Goal: Task Accomplishment & Management: Manage account settings

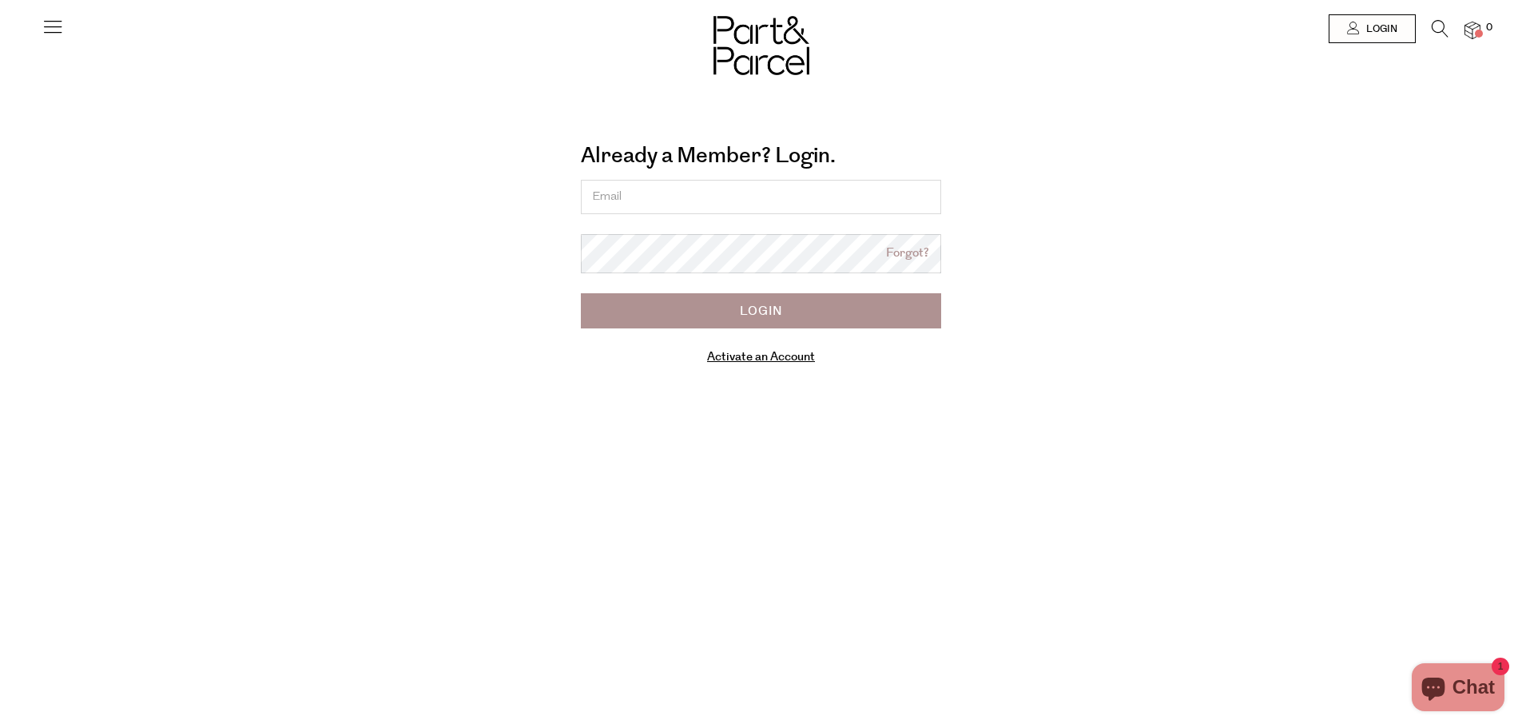
click at [780, 361] on link "Activate an Account" at bounding box center [761, 356] width 108 height 17
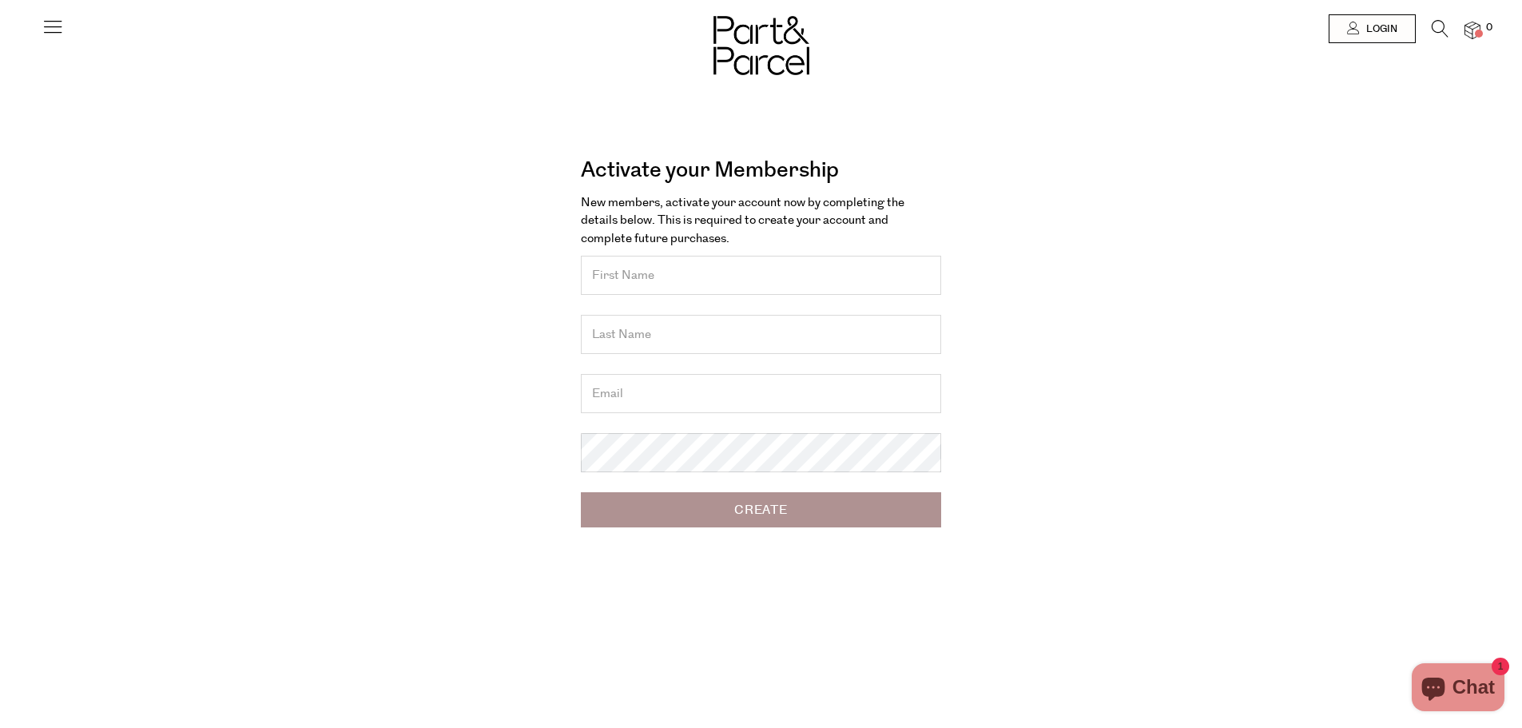
click at [760, 282] on input "text" at bounding box center [761, 275] width 360 height 39
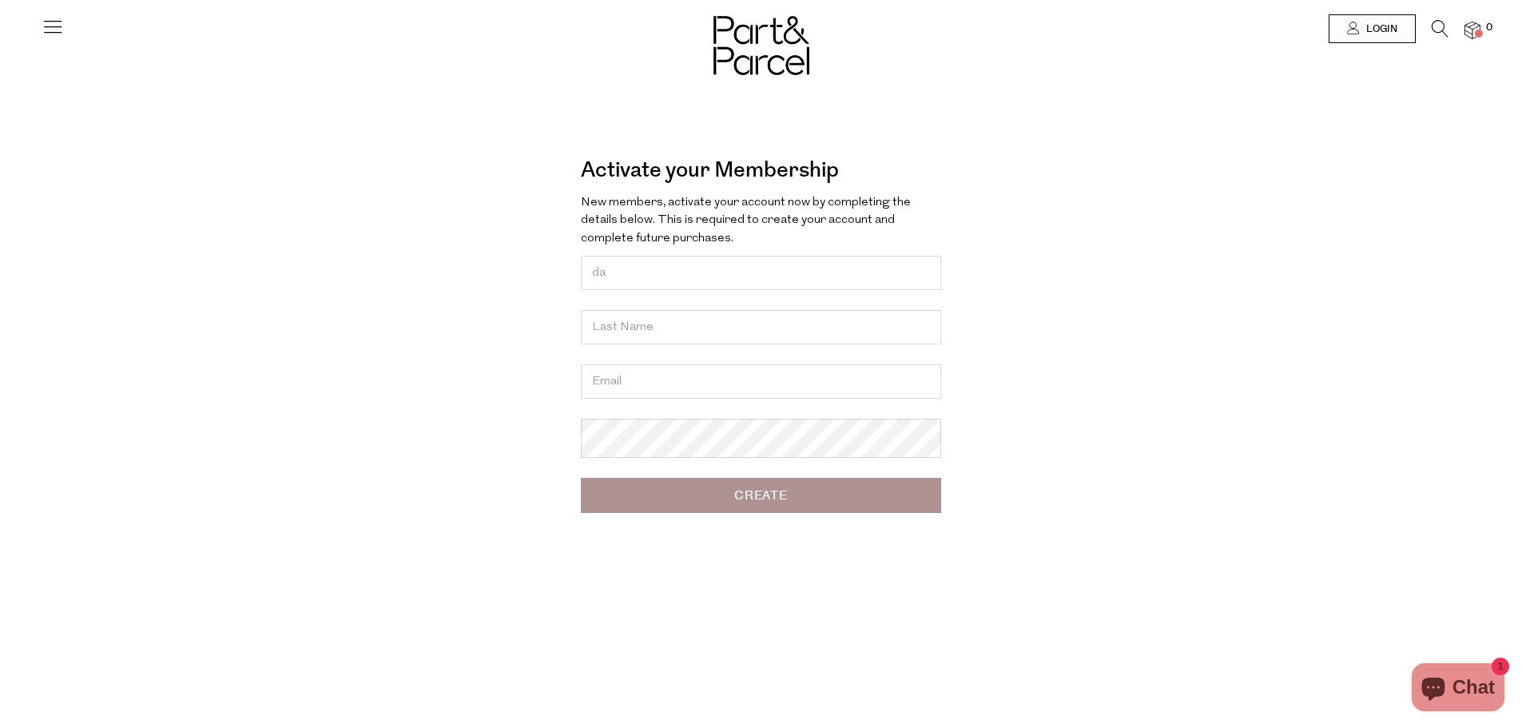
type input "d"
type input "D"
drag, startPoint x: 1369, startPoint y: 26, endPoint x: 1369, endPoint y: 71, distance: 44.8
click at [1369, 26] on span "Login" at bounding box center [1379, 29] width 35 height 14
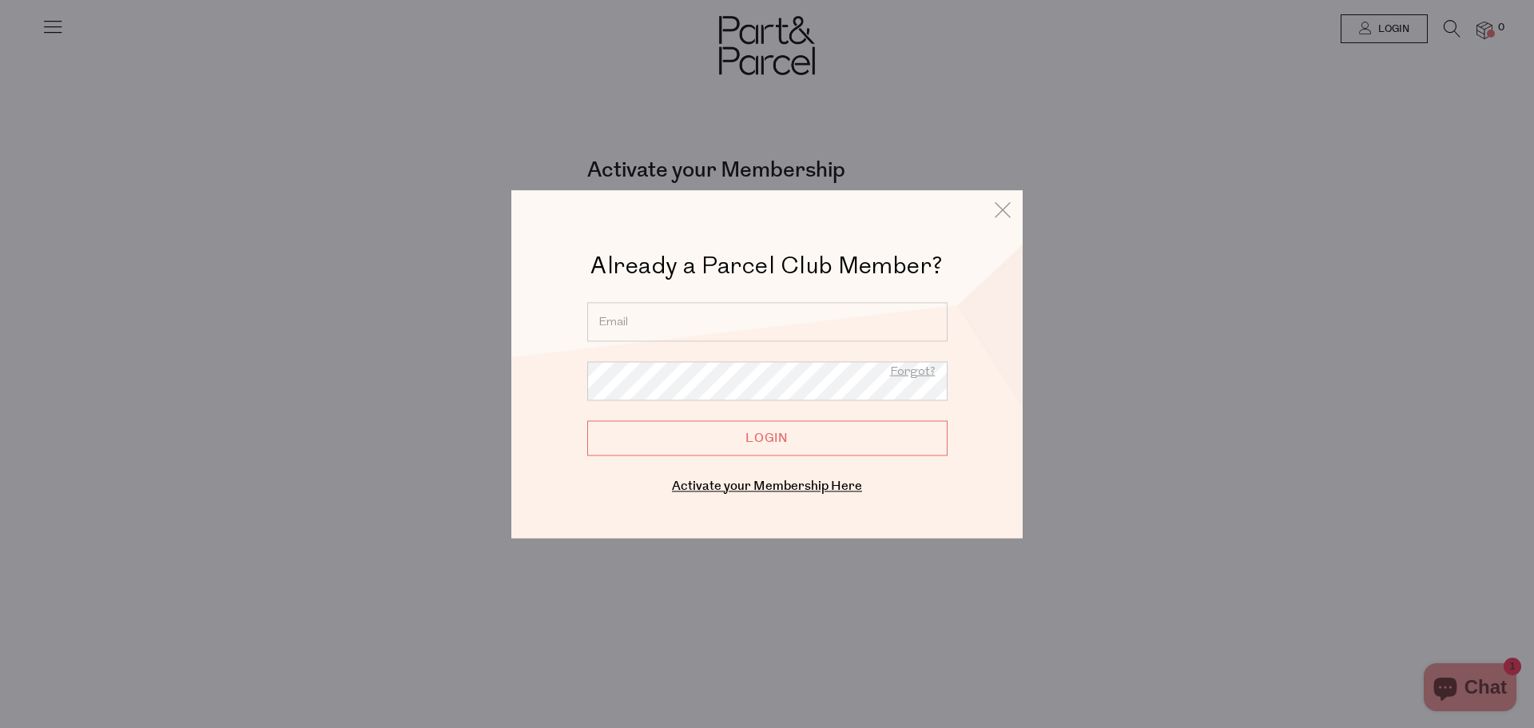
click at [808, 311] on input "email" at bounding box center [767, 321] width 360 height 39
type input "daniel@elitehomeloans.com.au"
click at [736, 433] on input "Login" at bounding box center [767, 437] width 360 height 35
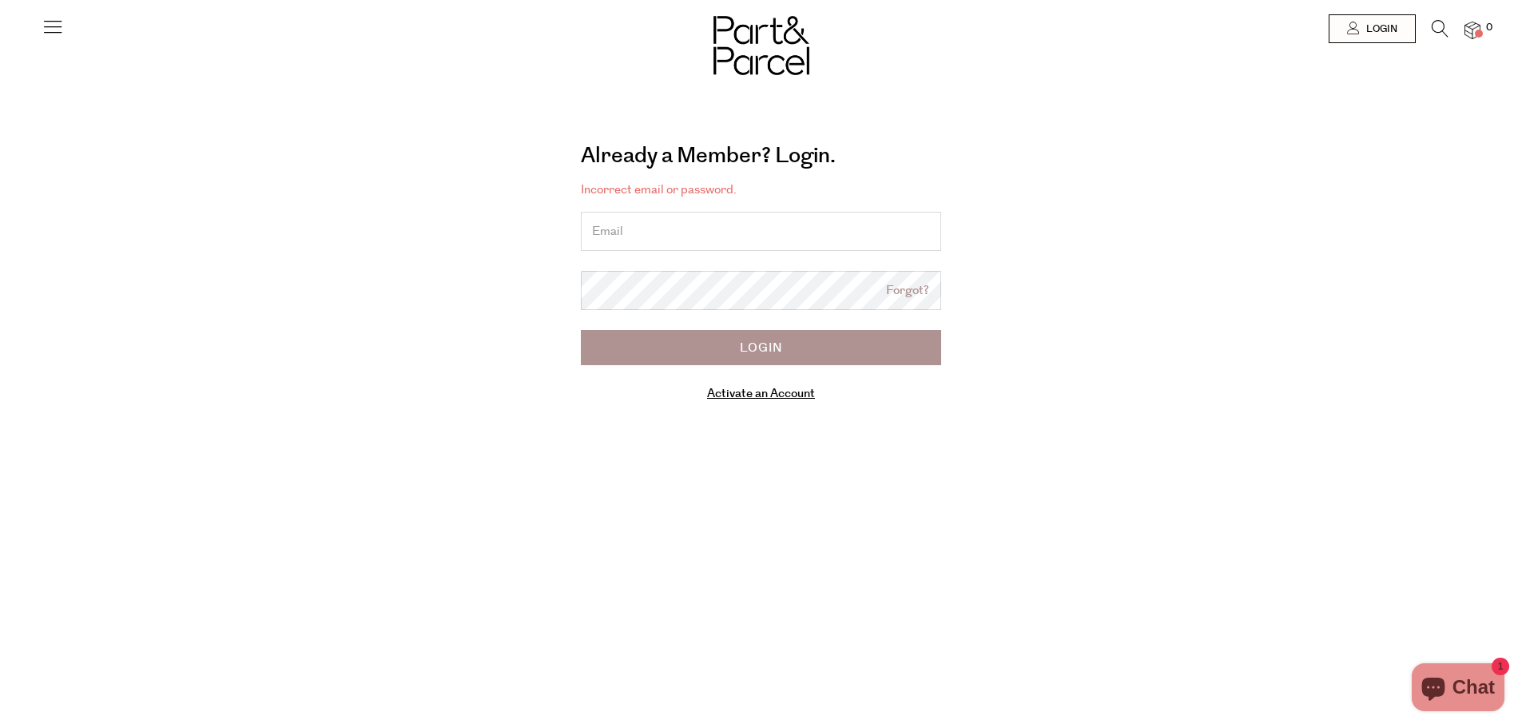
click at [684, 233] on input "email" at bounding box center [761, 231] width 360 height 39
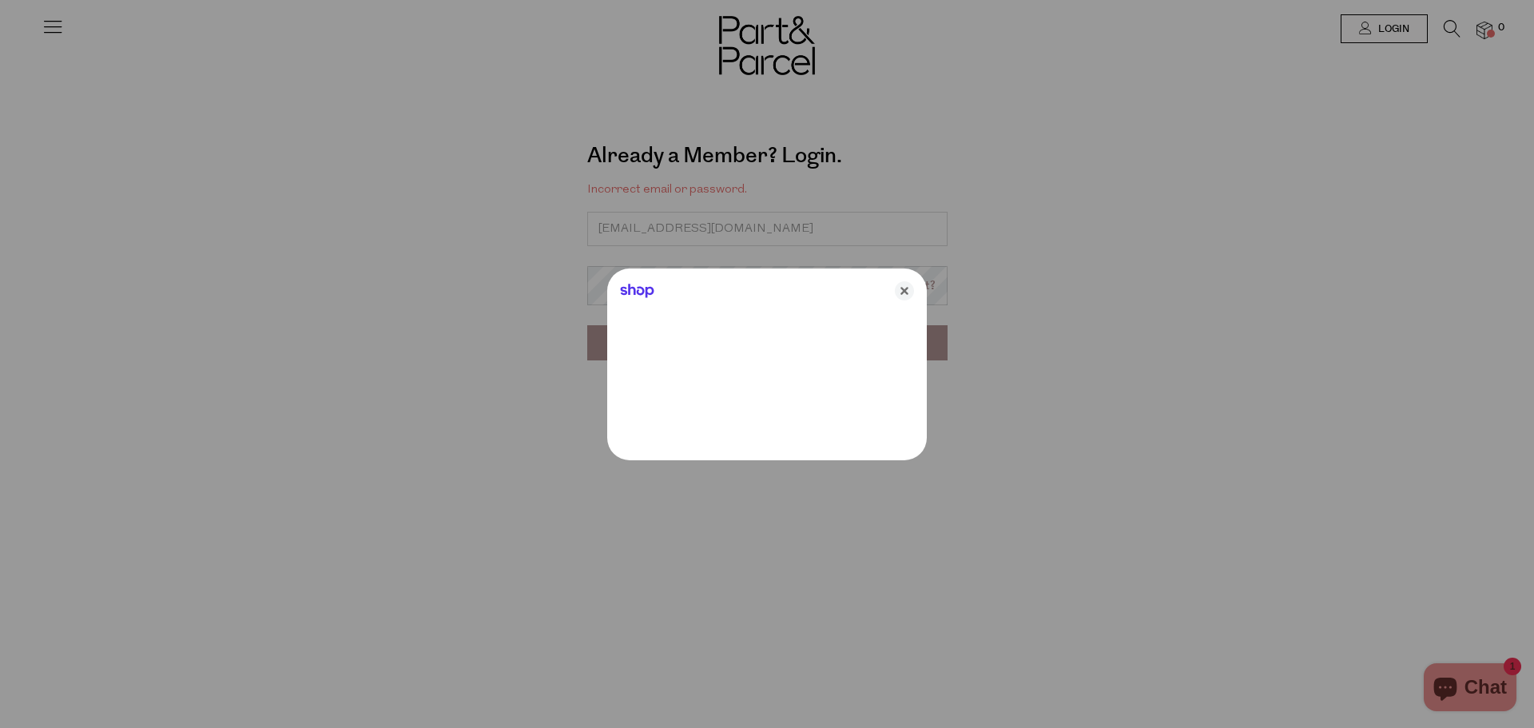
type input "db.chapman3@gmail.com"
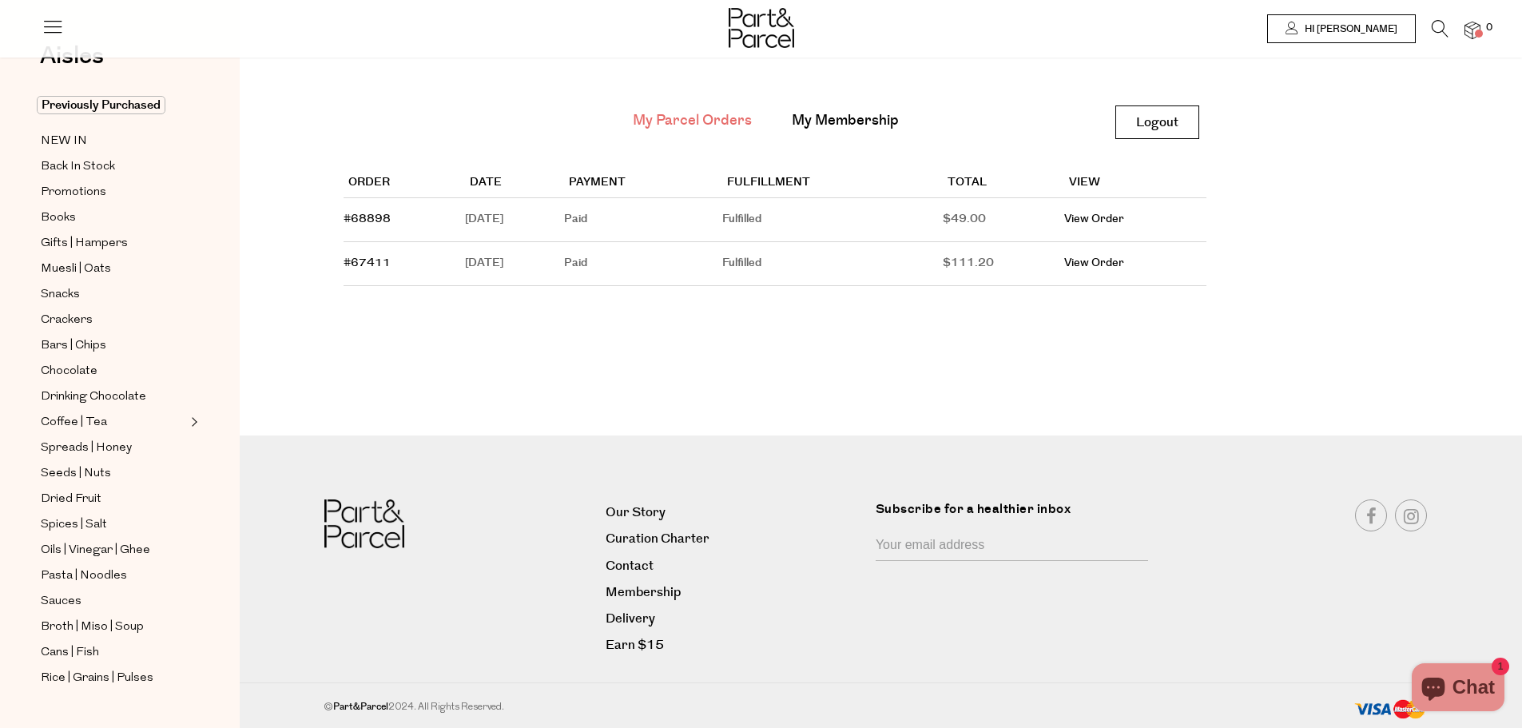
click at [1359, 33] on span "Hi Daniel" at bounding box center [1349, 29] width 97 height 14
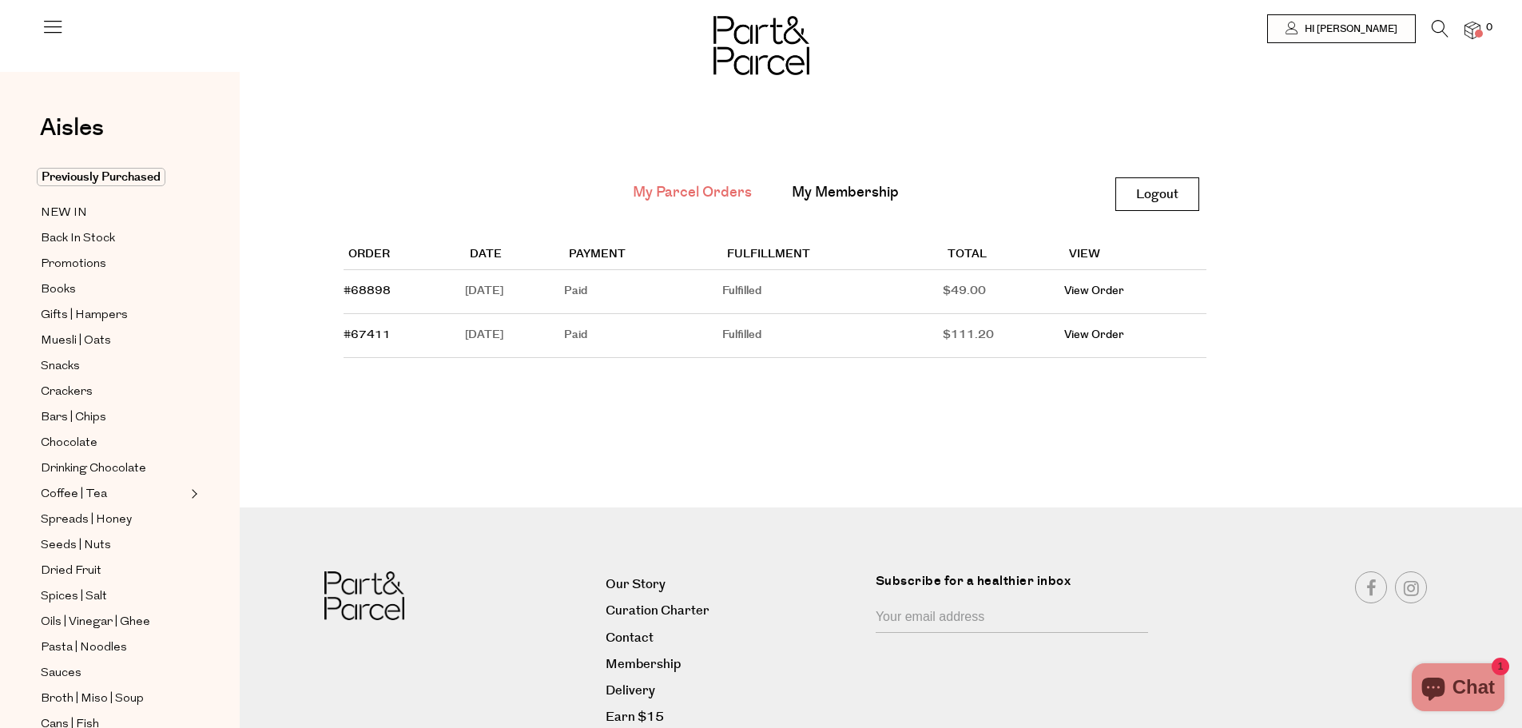
click at [54, 31] on icon at bounding box center [53, 26] width 22 height 22
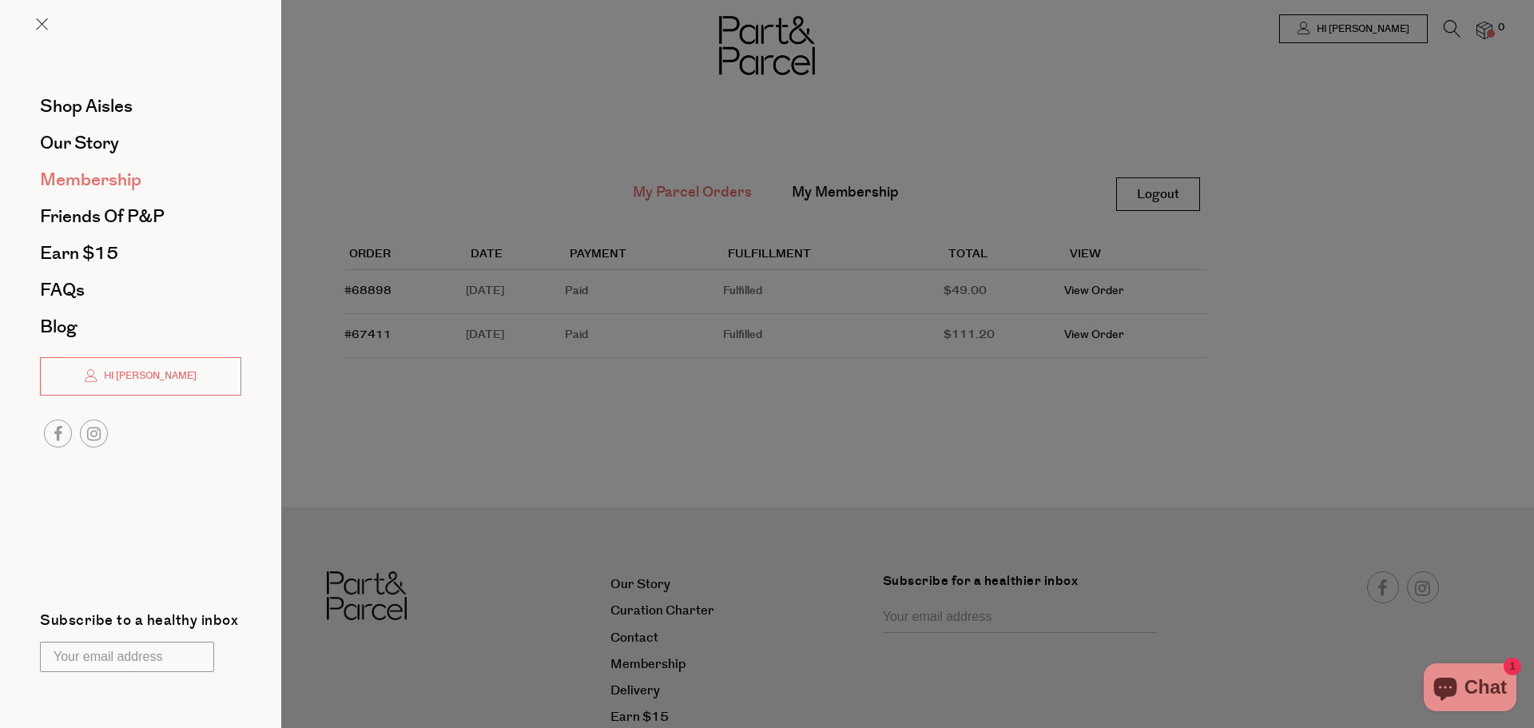
click at [91, 170] on span "Membership" at bounding box center [90, 180] width 101 height 26
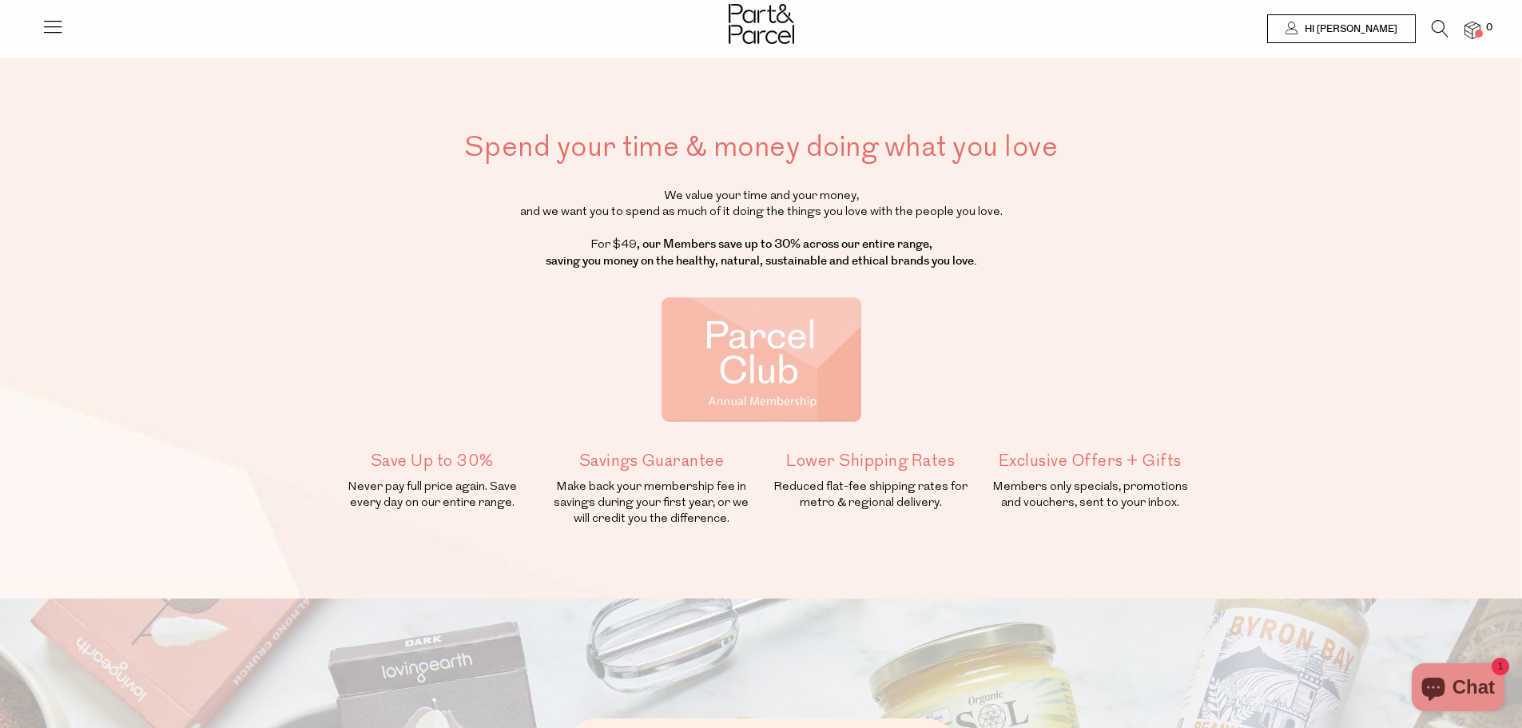
click at [46, 18] on icon at bounding box center [53, 26] width 22 height 22
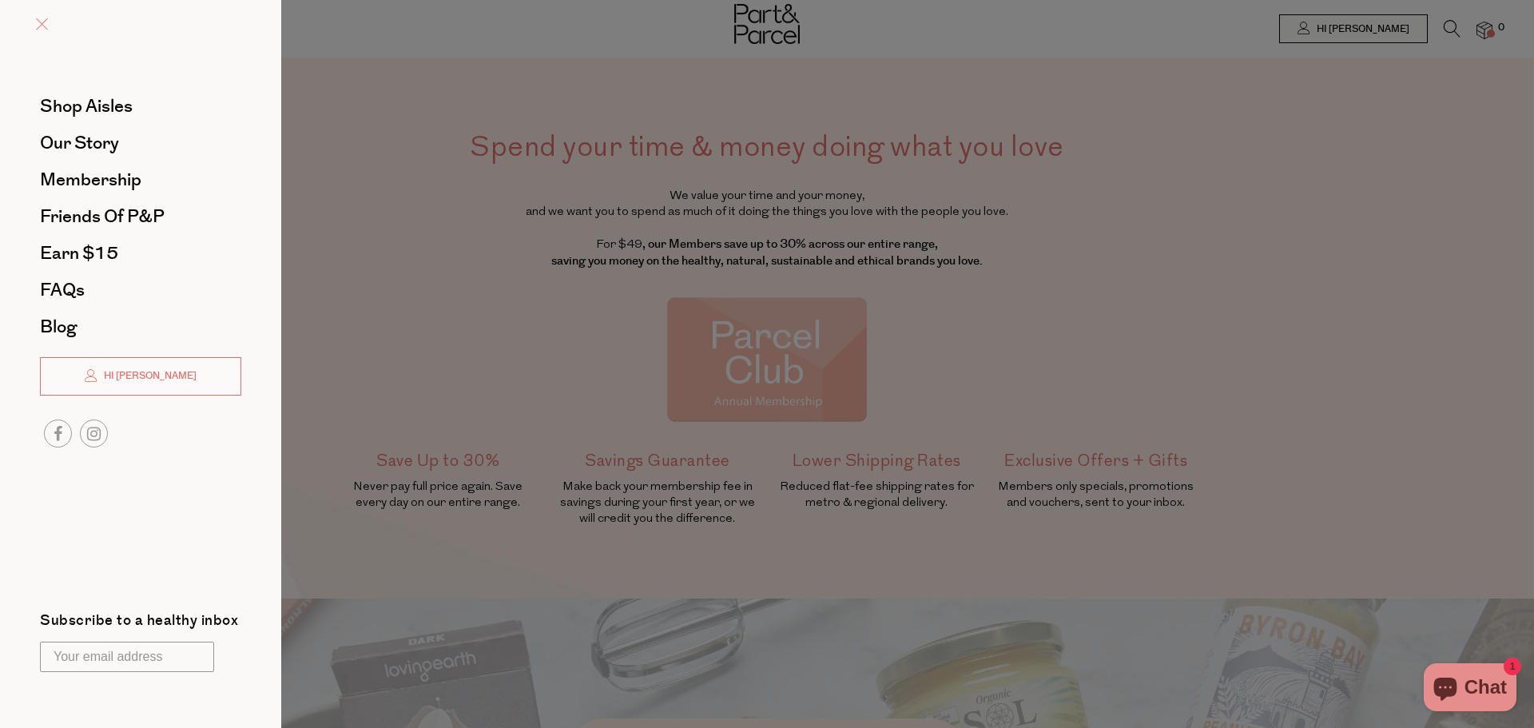
click at [40, 20] on span at bounding box center [42, 24] width 12 height 12
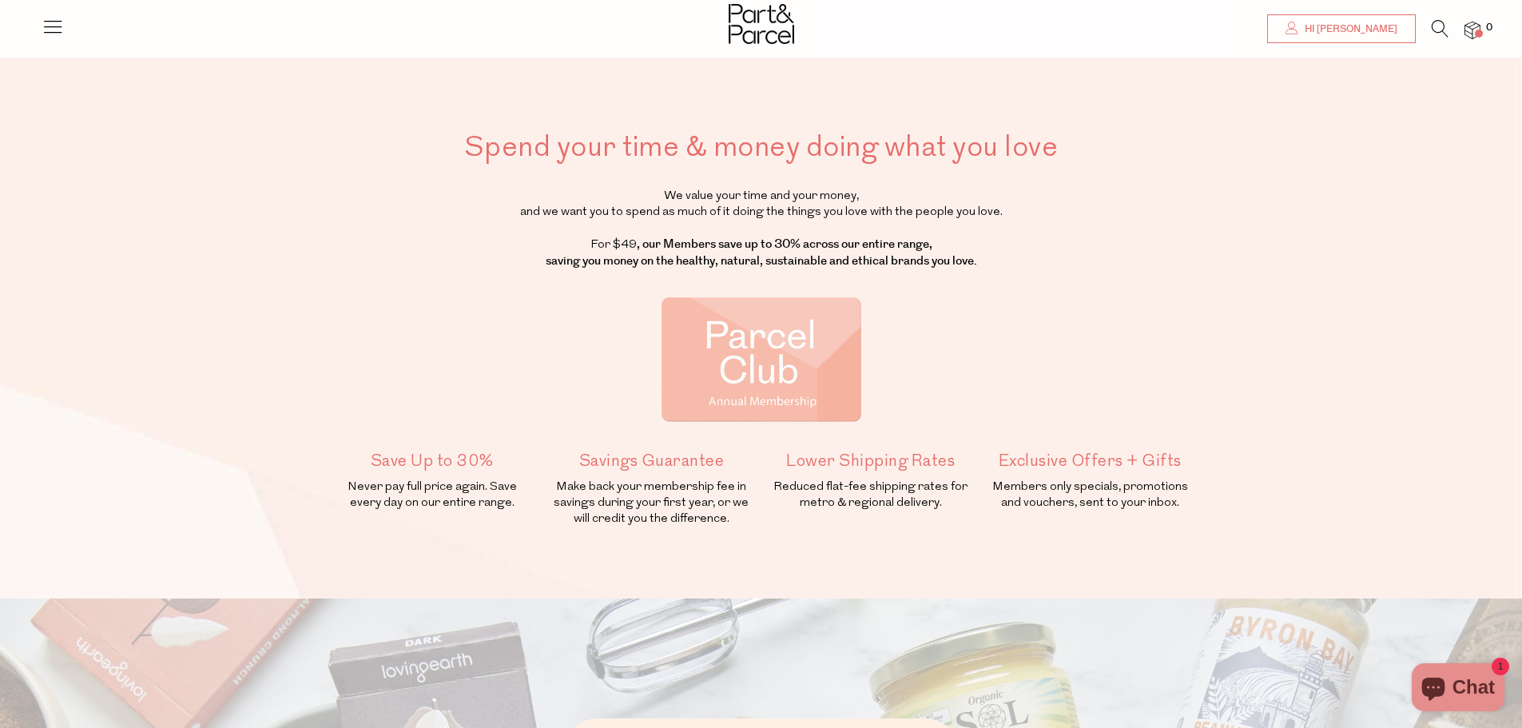
click at [1364, 29] on span "Hi [PERSON_NAME]" at bounding box center [1349, 29] width 97 height 14
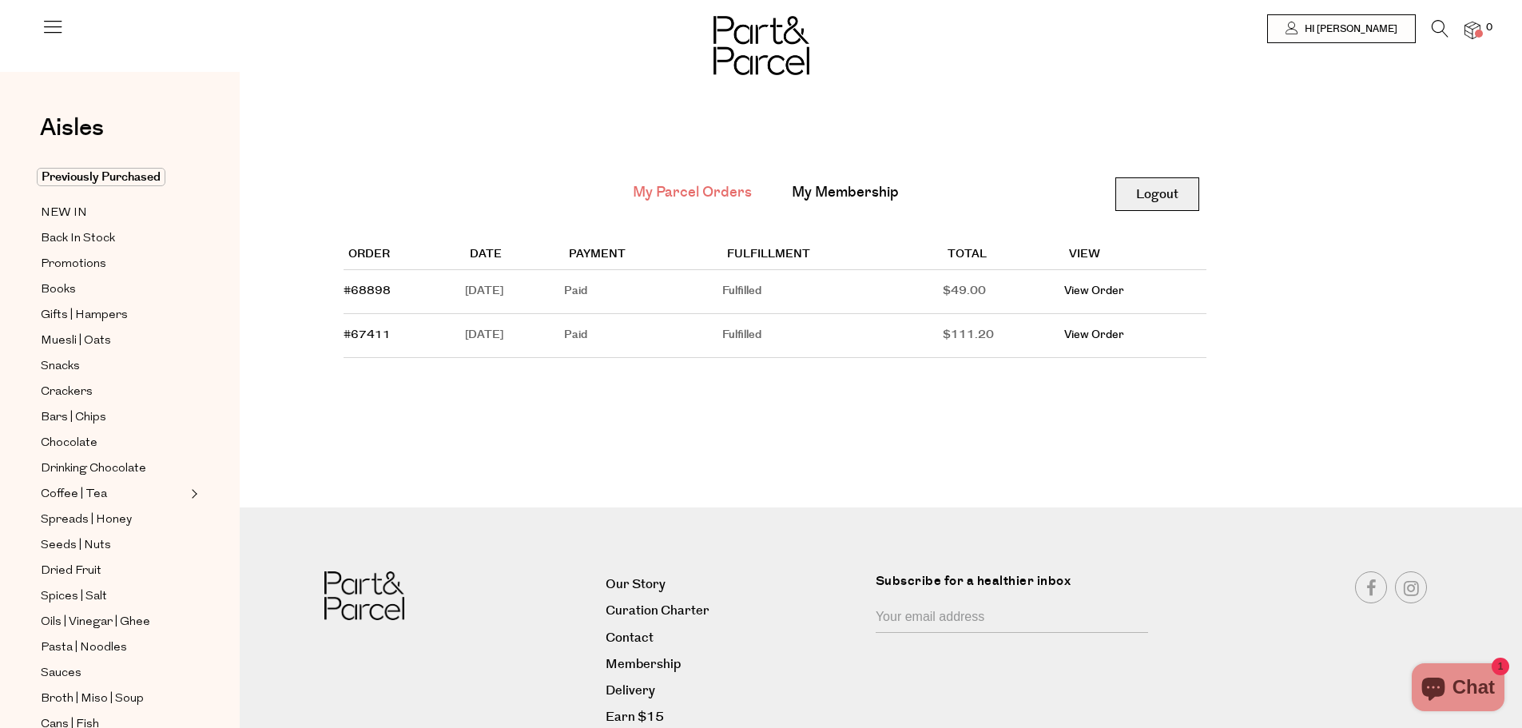
click at [1154, 191] on link "Logout" at bounding box center [1158, 194] width 84 height 34
